Goal: Find contact information: Obtain details needed to contact an individual or organization

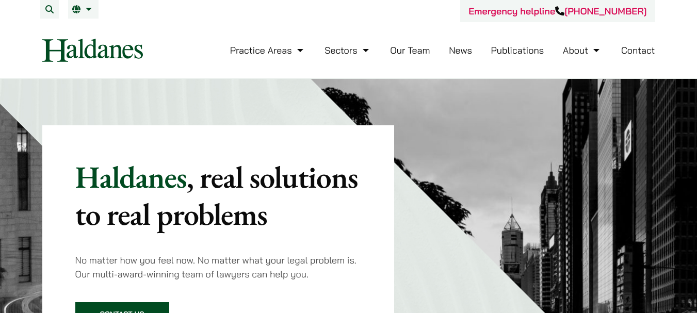
click at [424, 53] on link "Our Team" at bounding box center [410, 50] width 40 height 12
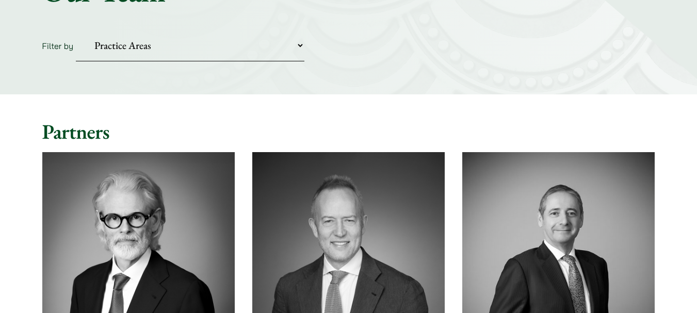
scroll to position [52, 0]
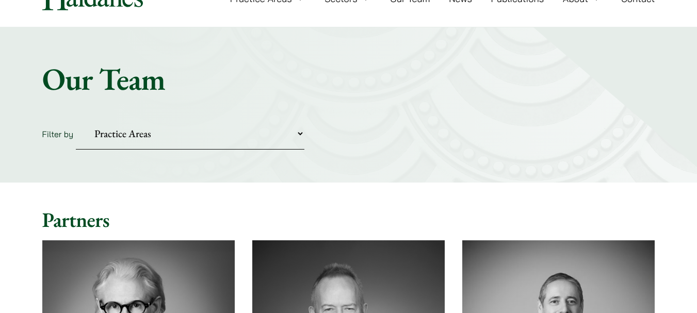
click at [302, 131] on select "Practice Areas Antitrust and Competition Civil Litigation & Dispute Resolution …" at bounding box center [190, 133] width 228 height 31
select select "intellectual-property"
click at [76, 118] on select "Practice Areas Antitrust and Competition Civil Litigation & Dispute Resolution …" at bounding box center [190, 133] width 228 height 31
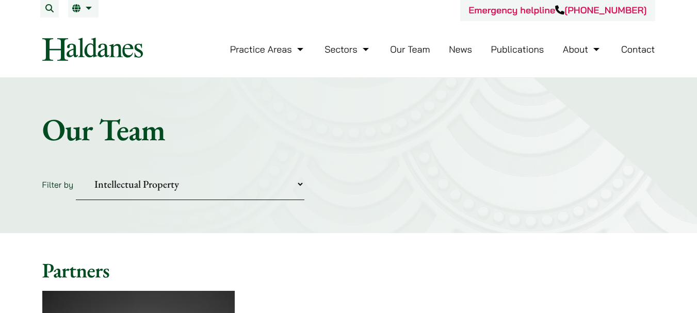
scroll to position [0, 0]
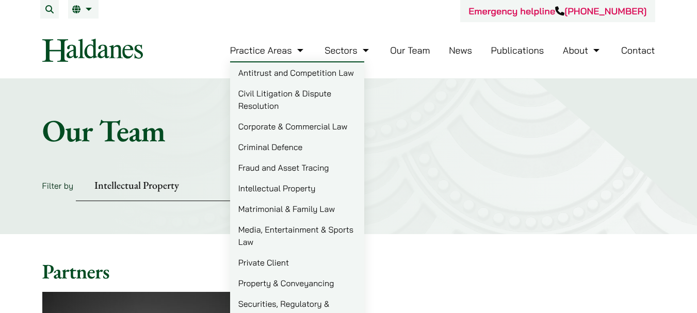
click at [459, 176] on form "Filter by Practice Areas Antitrust and Competition Civil Litigation & Dispute R…" at bounding box center [348, 185] width 613 height 31
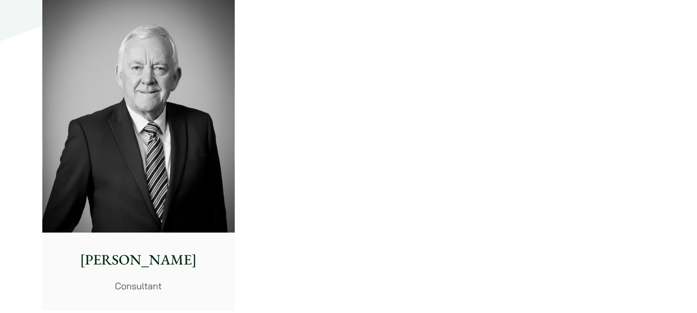
scroll to position [1135, 0]
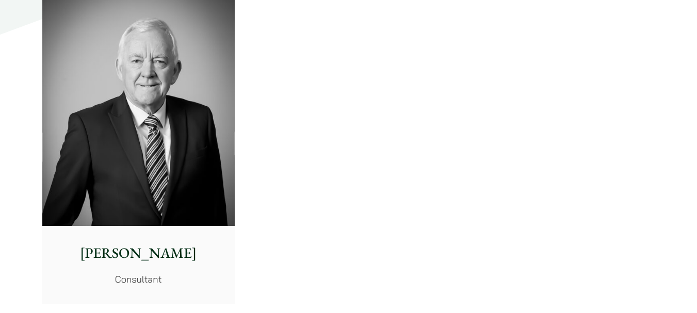
click at [157, 198] on img at bounding box center [138, 105] width 192 height 241
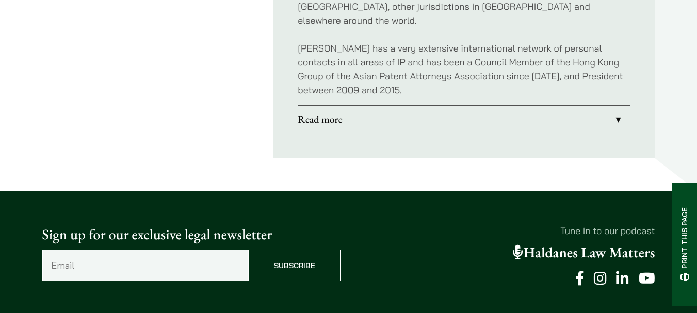
scroll to position [670, 0]
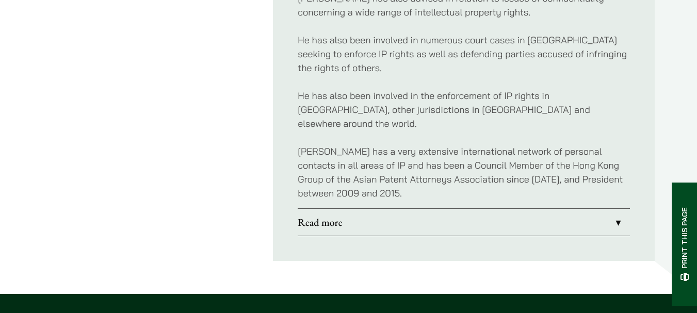
click at [615, 209] on link "Read more" at bounding box center [464, 222] width 332 height 27
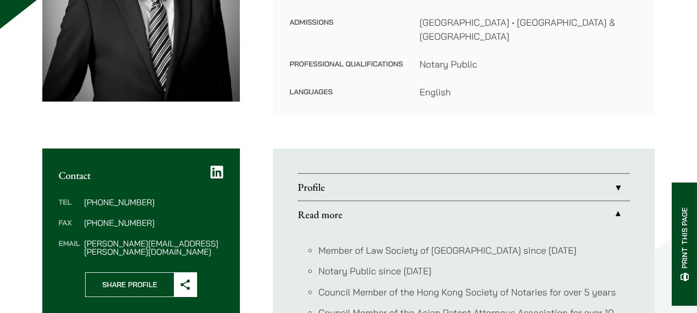
scroll to position [309, 0]
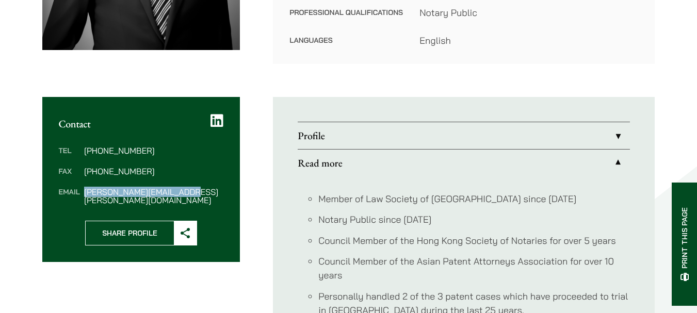
drag, startPoint x: 189, startPoint y: 178, endPoint x: 110, endPoint y: 191, distance: 79.9
click at [83, 185] on dl "Tel (852) 2868 1234 Fax (852) 2845 1637 Email tim.hancock@haldanes.com" at bounding box center [141, 175] width 165 height 58
copy dd "tim.hancock@haldanes.com"
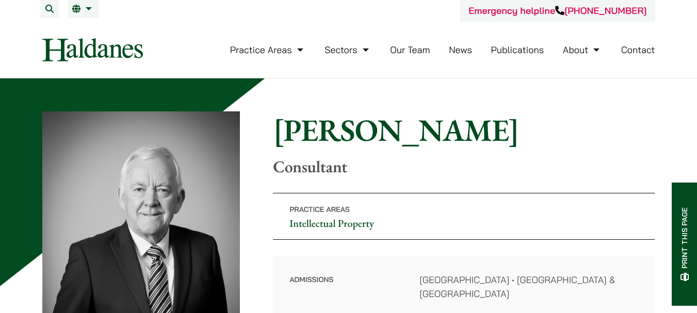
scroll to position [0, 0]
